Goal: Find specific page/section: Find specific page/section

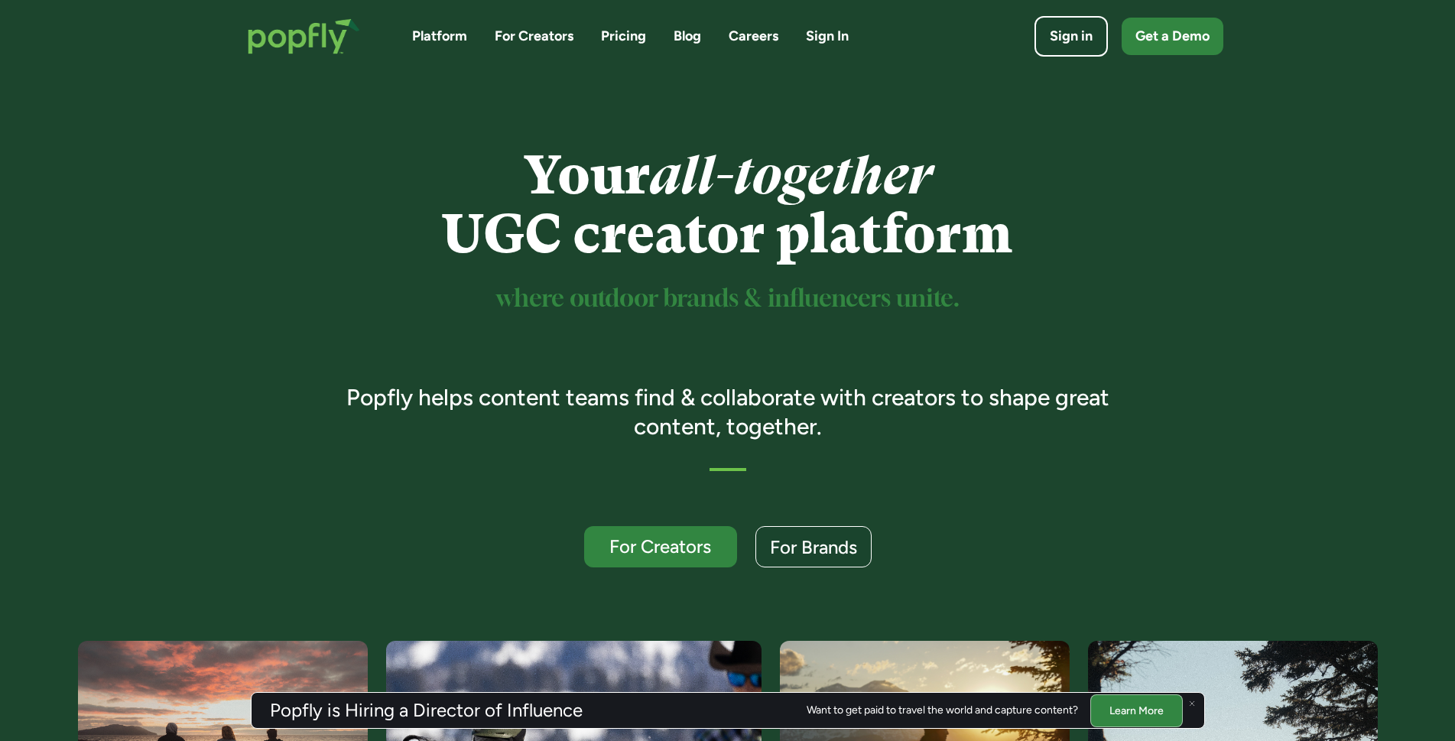
click at [751, 35] on link "Careers" at bounding box center [754, 36] width 50 height 19
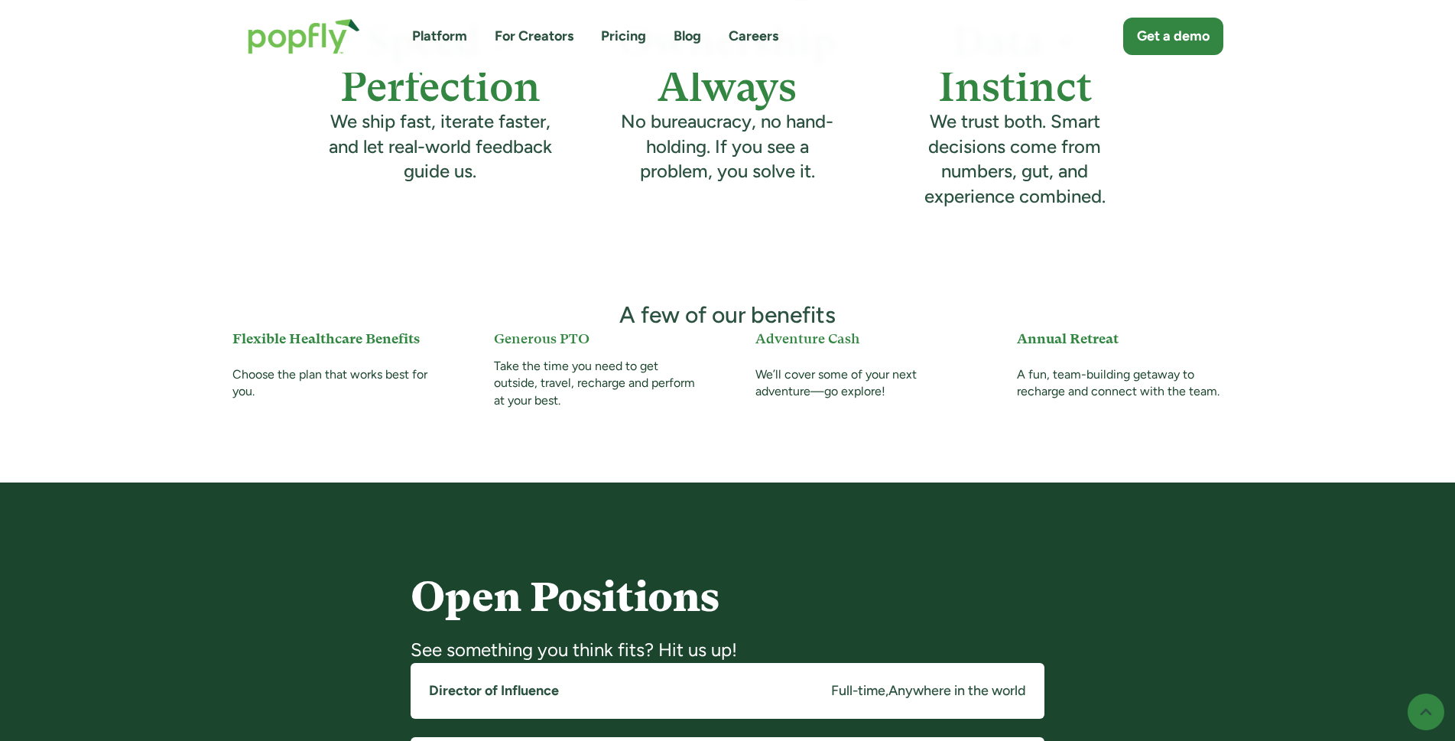
scroll to position [918, 0]
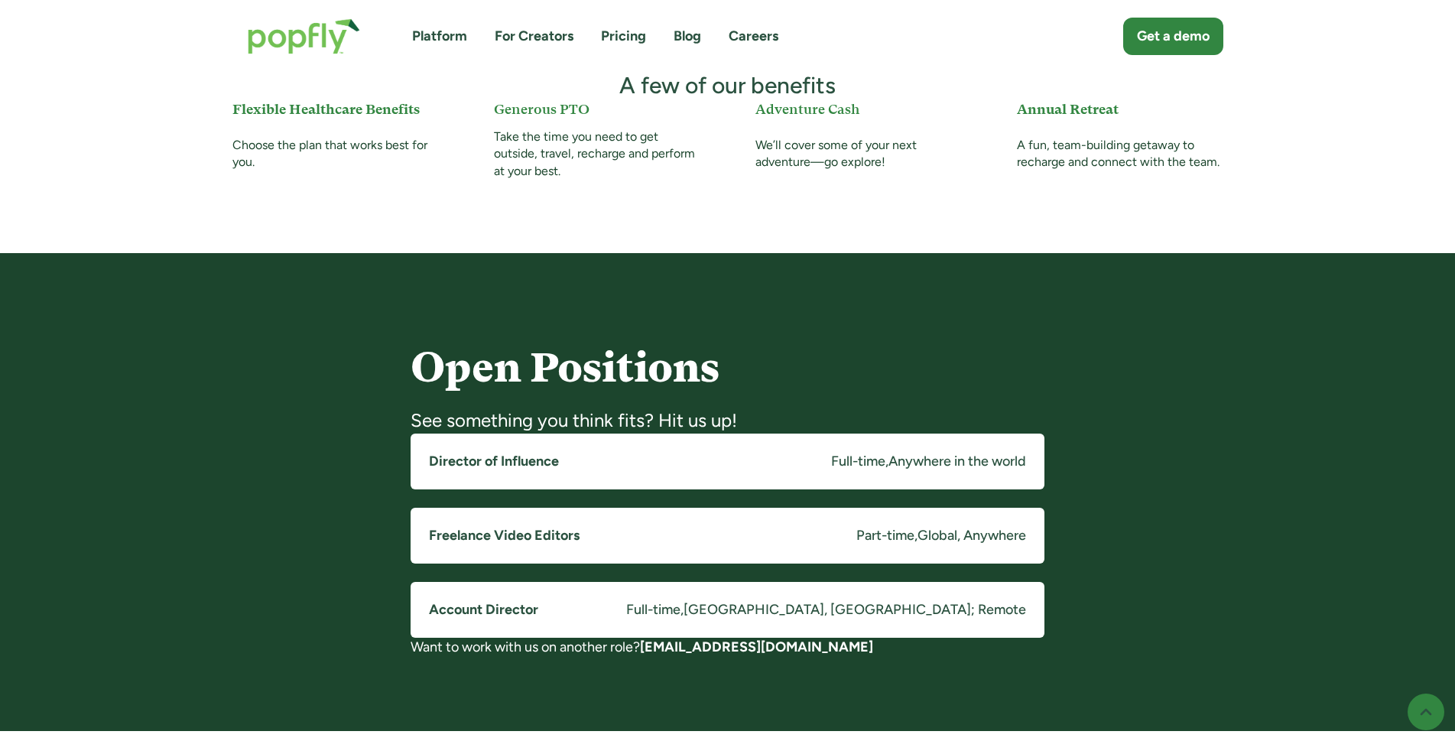
click at [604, 453] on link "Director of Influence Full-time , Anywhere in the world" at bounding box center [728, 462] width 634 height 56
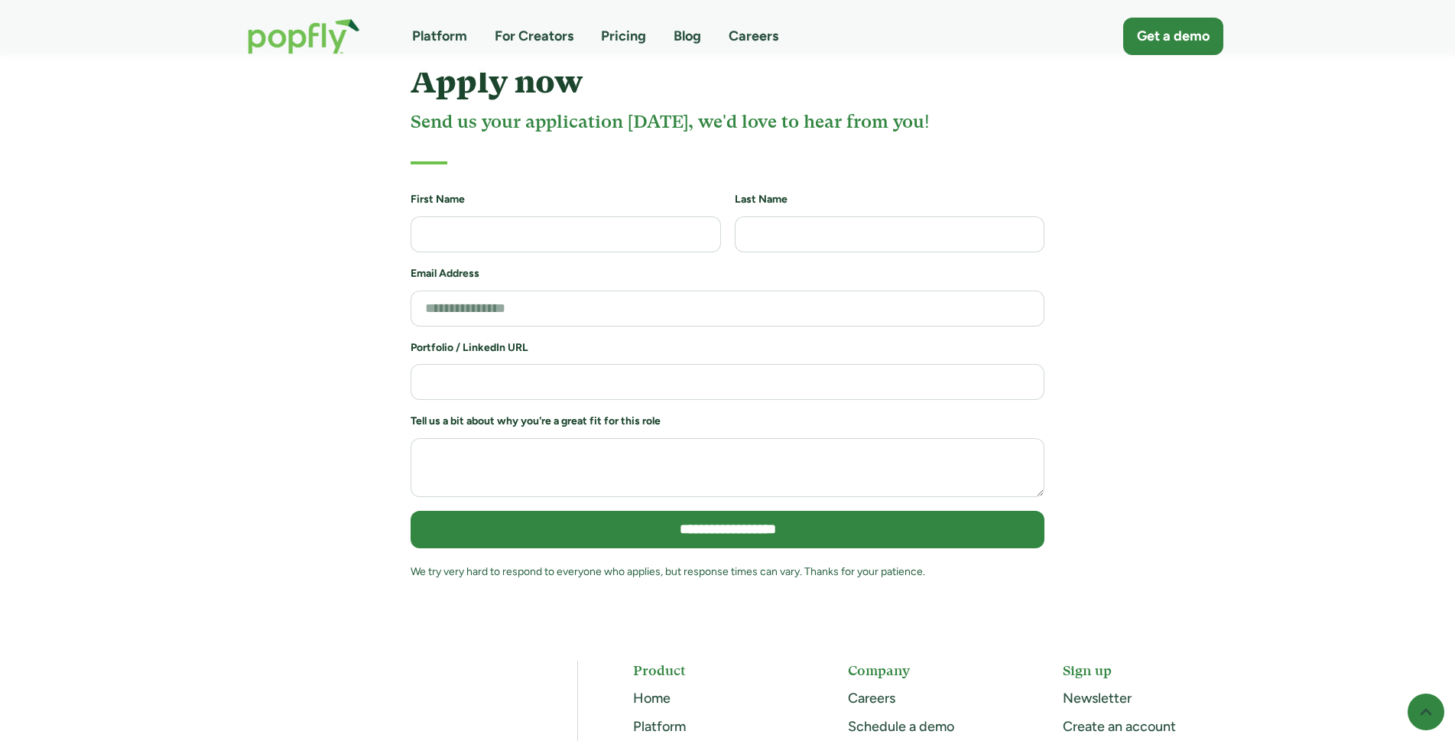
scroll to position [3288, 0]
